Goal: Task Accomplishment & Management: Manage account settings

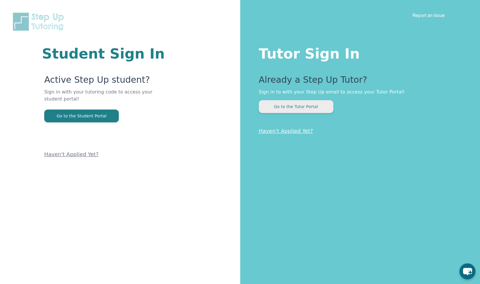
click at [319, 109] on button "Go to the Tutor Portal" at bounding box center [296, 106] width 74 height 13
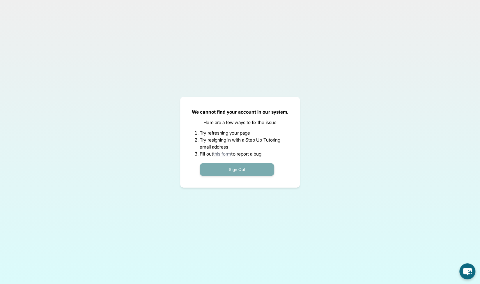
click at [241, 168] on button "Sign Out" at bounding box center [237, 169] width 74 height 13
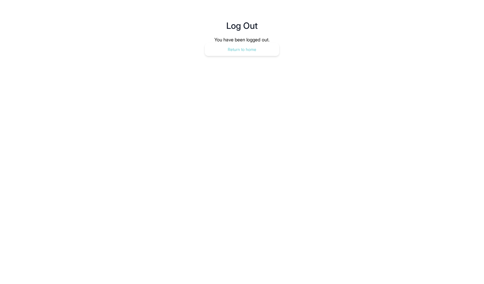
click at [258, 52] on button "Return to home" at bounding box center [242, 49] width 74 height 13
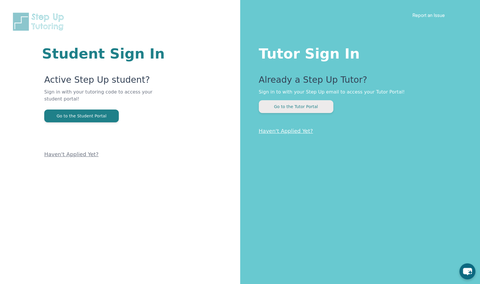
click at [302, 110] on button "Go to the Tutor Portal" at bounding box center [296, 106] width 74 height 13
